Goal: Find specific page/section: Find specific page/section

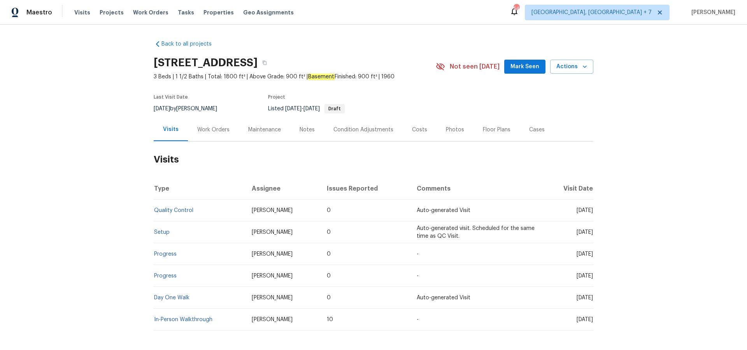
scroll to position [20, 0]
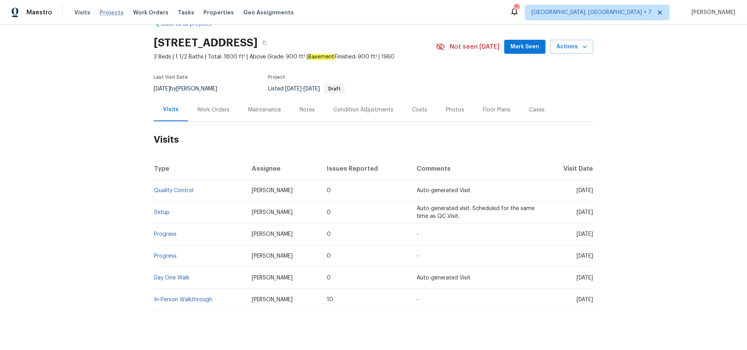
click at [112, 15] on span "Projects" at bounding box center [112, 13] width 24 height 8
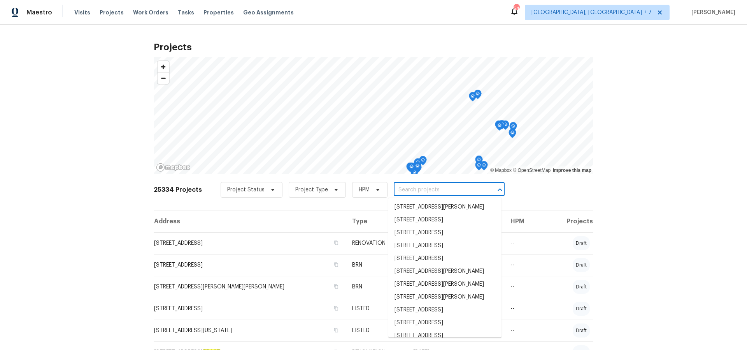
click at [404, 190] on input "text" at bounding box center [438, 190] width 89 height 12
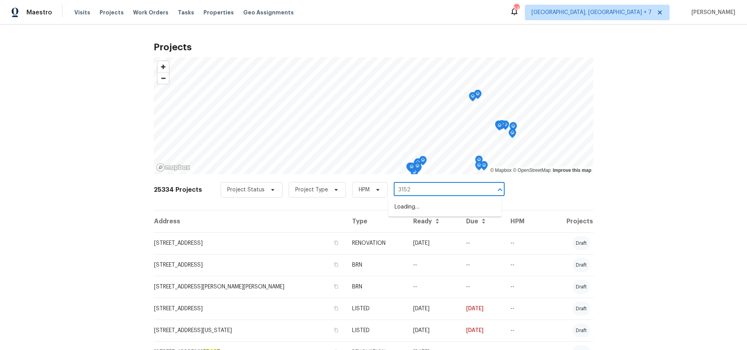
type input "3152 a"
click at [411, 203] on li "3152 Allison Ave, Indianapolis, IN 46224" at bounding box center [444, 206] width 113 height 13
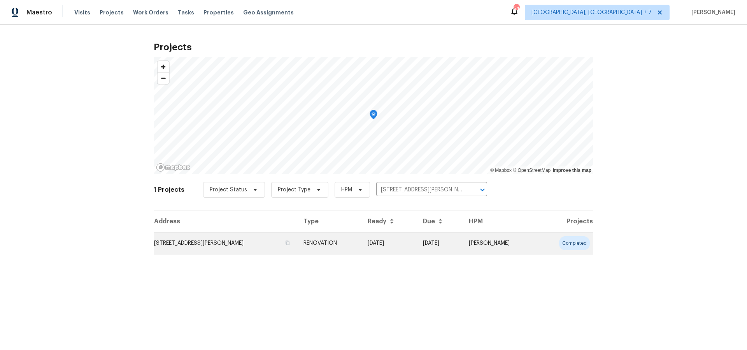
click at [240, 245] on td "3152 Allison Ave, Indianapolis, IN 46224" at bounding box center [226, 243] width 144 height 22
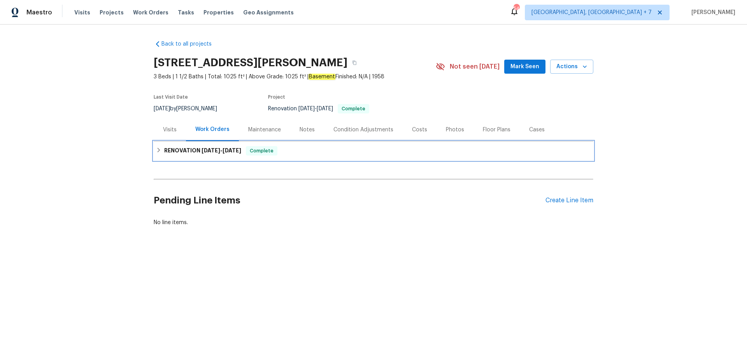
click at [211, 151] on span "8/8/25" at bounding box center [211, 150] width 19 height 5
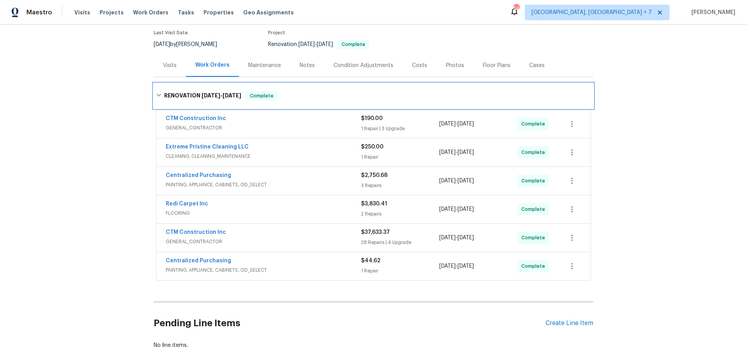
scroll to position [66, 0]
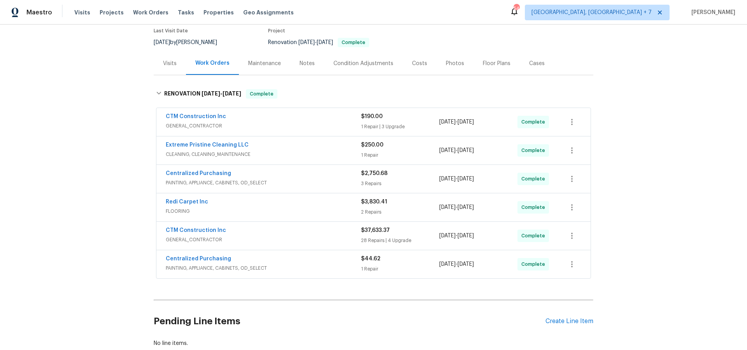
click at [401, 239] on div "28 Repairs | 4 Upgrade" at bounding box center [400, 240] width 78 height 8
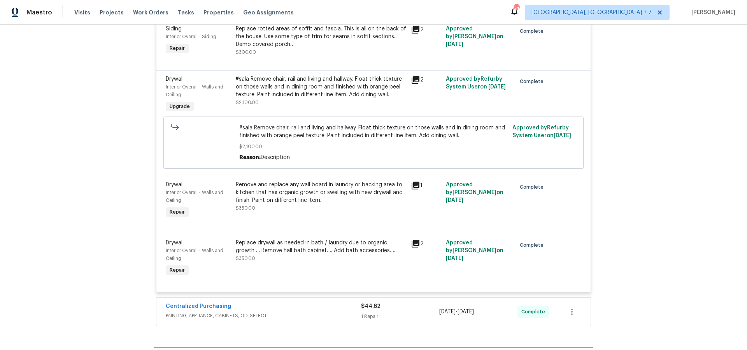
scroll to position [2872, 0]
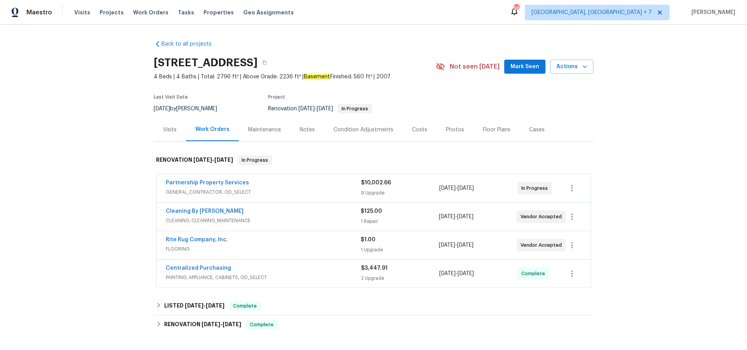
click at [458, 129] on div "Photos" at bounding box center [455, 130] width 18 height 8
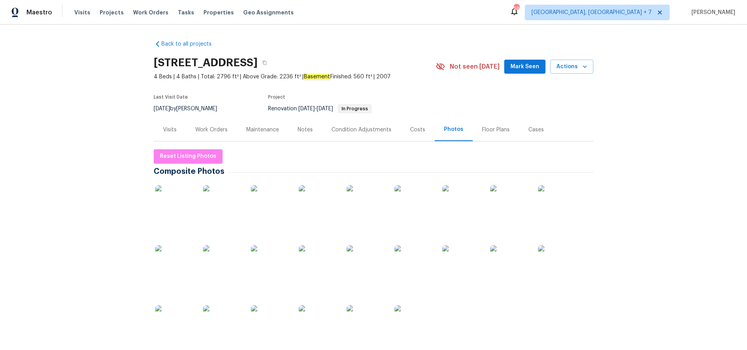
click at [162, 130] on div "Visits" at bounding box center [170, 129] width 32 height 23
